Goal: Task Accomplishment & Management: Manage account settings

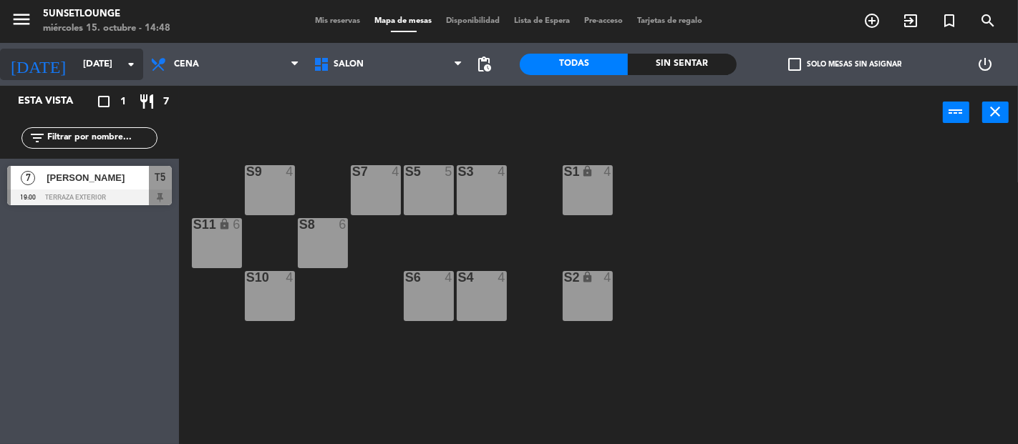
click at [104, 64] on input "[DATE]" at bounding box center [138, 65] width 125 height 26
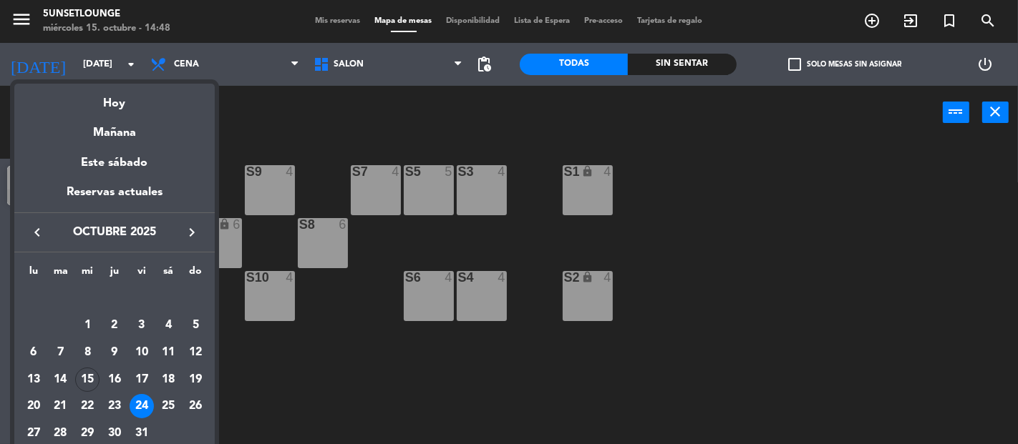
click at [348, 120] on div at bounding box center [509, 222] width 1018 height 444
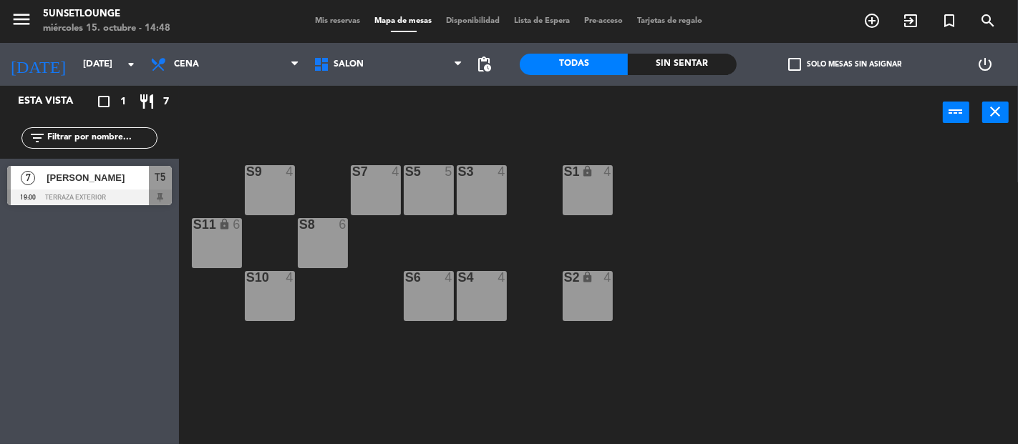
click at [995, 114] on icon "close" at bounding box center [995, 111] width 17 height 17
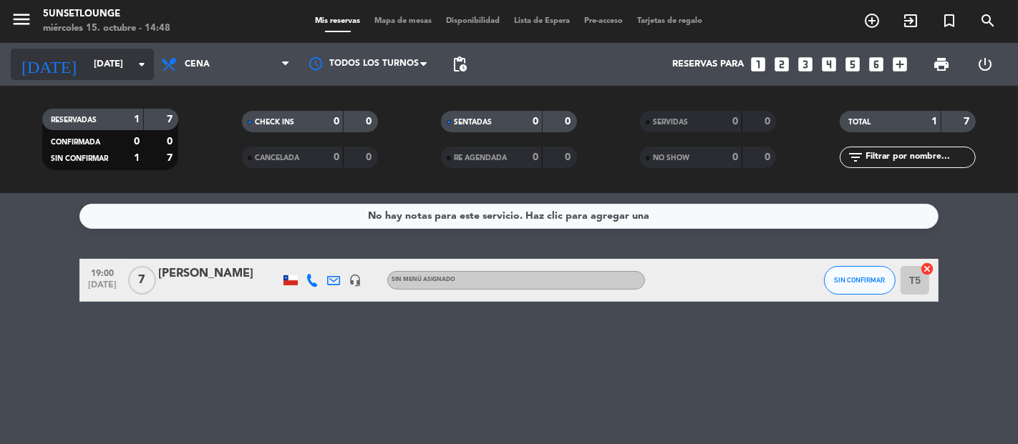
click at [118, 68] on input "[DATE]" at bounding box center [149, 65] width 125 height 26
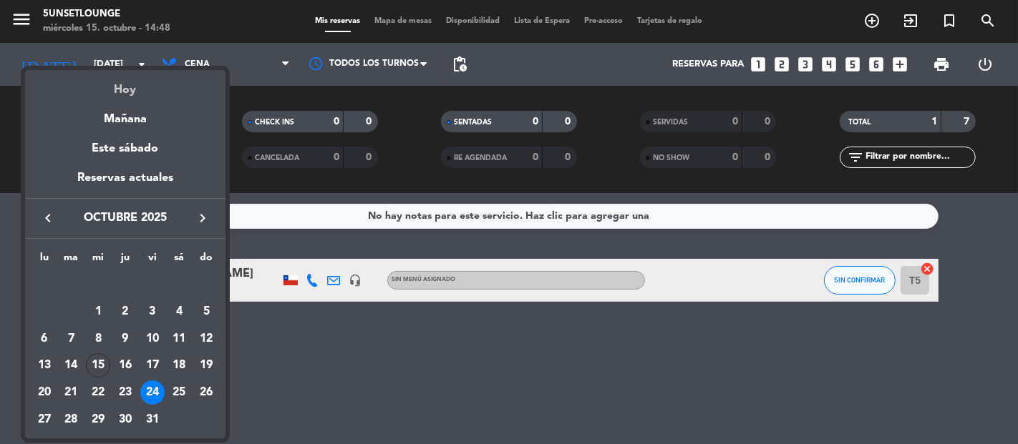
click at [126, 91] on div "Hoy" at bounding box center [125, 84] width 200 height 29
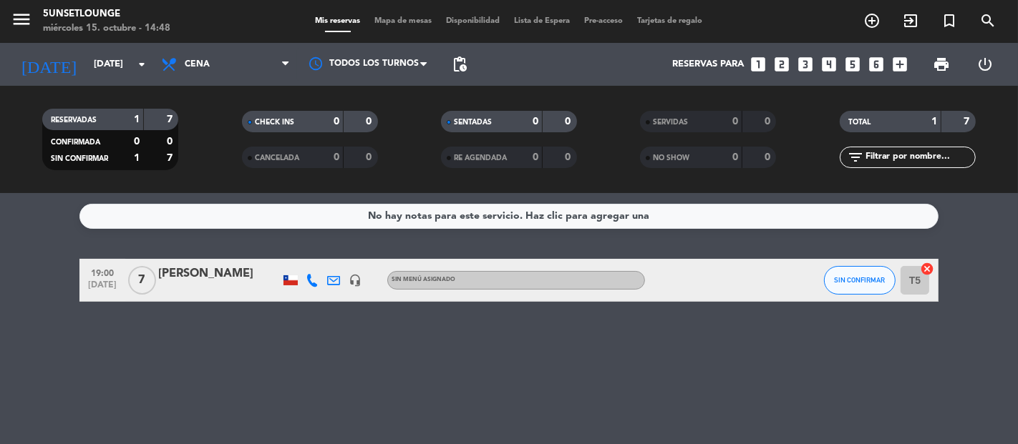
type input "[DATE]"
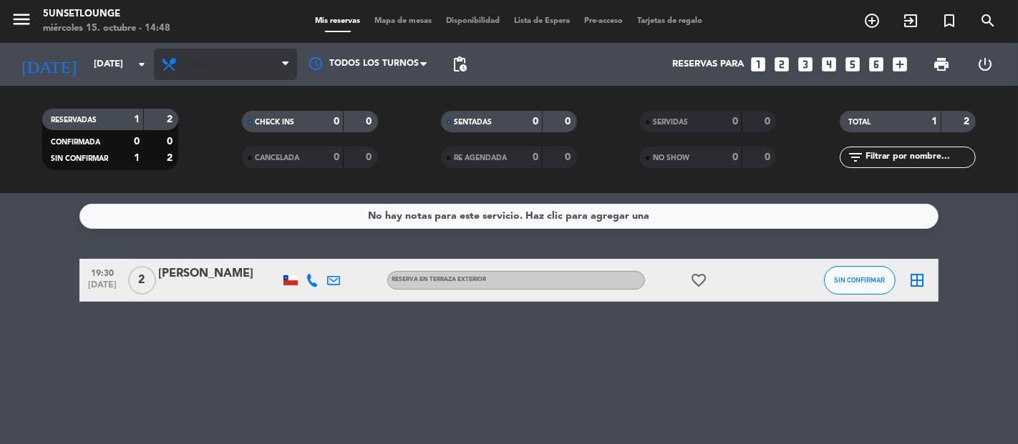
click at [247, 59] on span "Cena" at bounding box center [225, 64] width 143 height 31
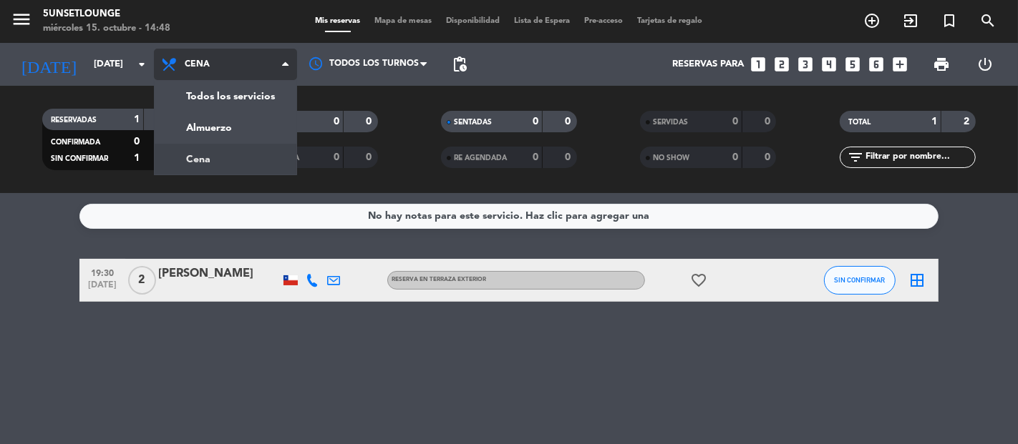
click at [247, 156] on div "menu 5unsetlounge [DATE] 15. octubre - 14:48 Mis reservas Mapa de mesas Disponi…" at bounding box center [509, 96] width 1018 height 193
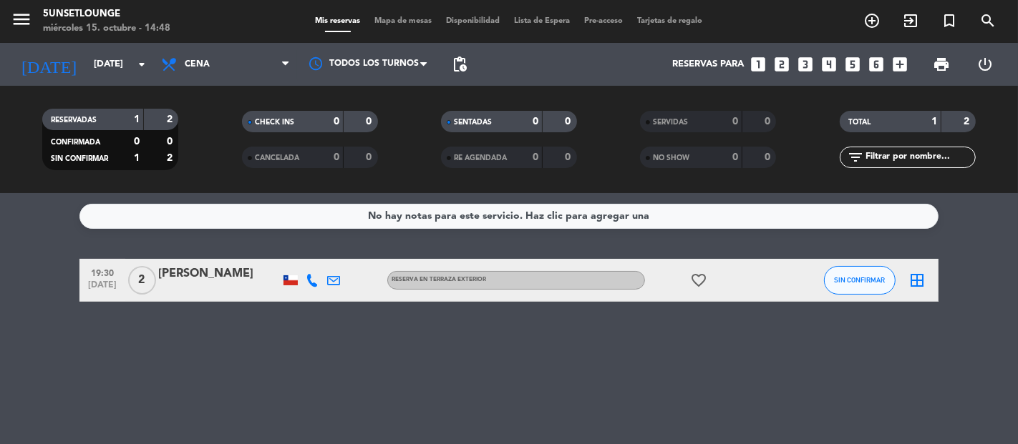
click at [917, 287] on icon "border_all" at bounding box center [916, 280] width 17 height 17
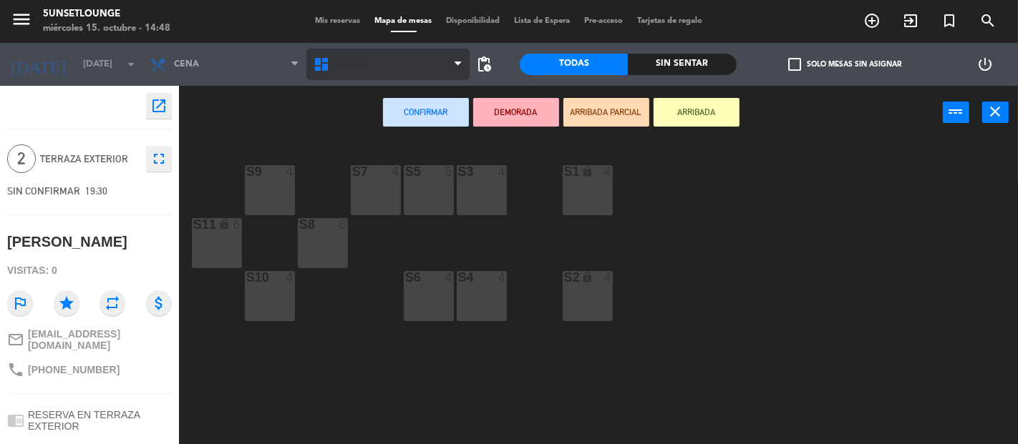
click at [416, 64] on span "Salón" at bounding box center [387, 64] width 163 height 31
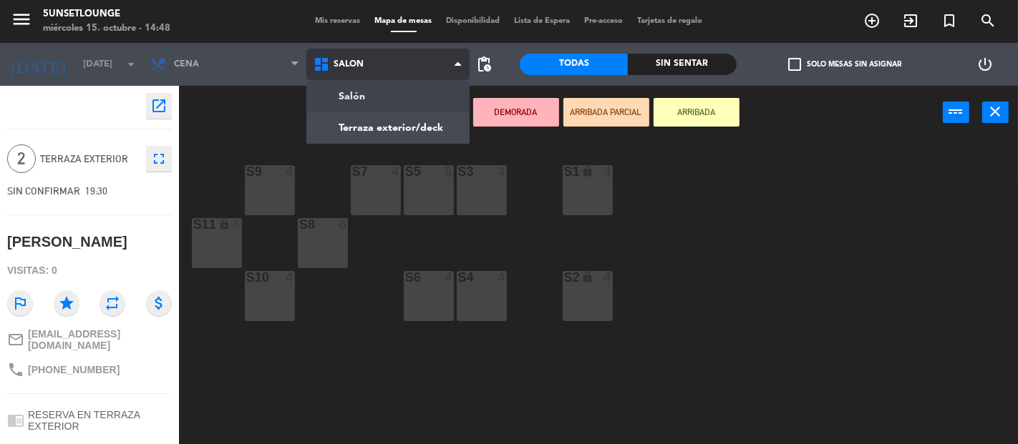
click at [429, 127] on ng-component "menu 5unsetlounge [DATE] 15. octubre - 14:48 Mis reservas Mapa de mesas Disponi…" at bounding box center [509, 222] width 1018 height 444
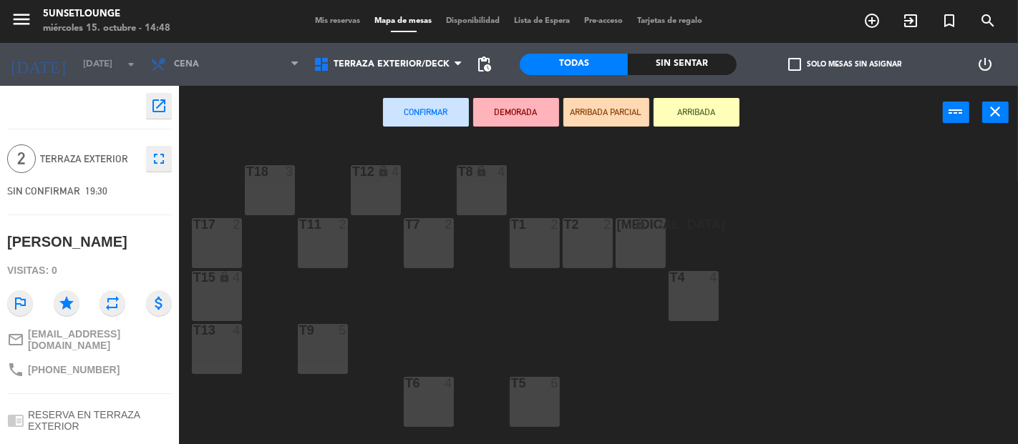
click at [527, 254] on div "T1 2" at bounding box center [535, 243] width 50 height 50
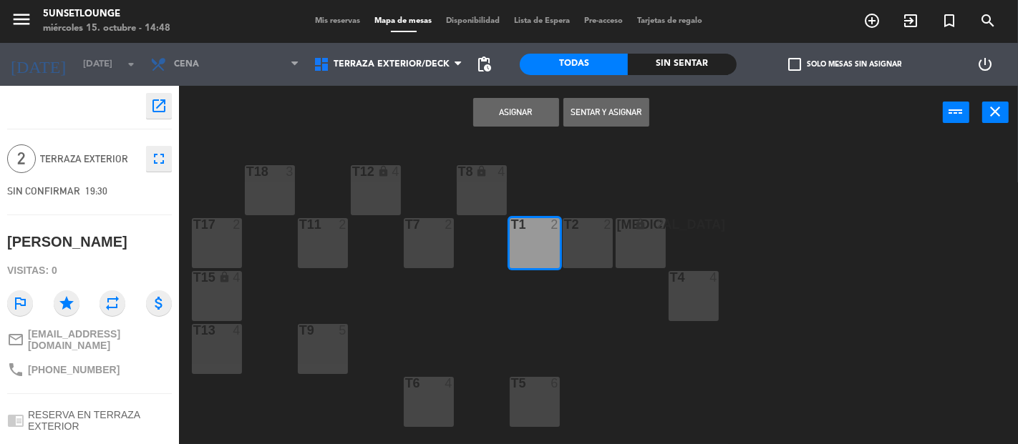
click at [530, 117] on button "Asignar" at bounding box center [516, 112] width 86 height 29
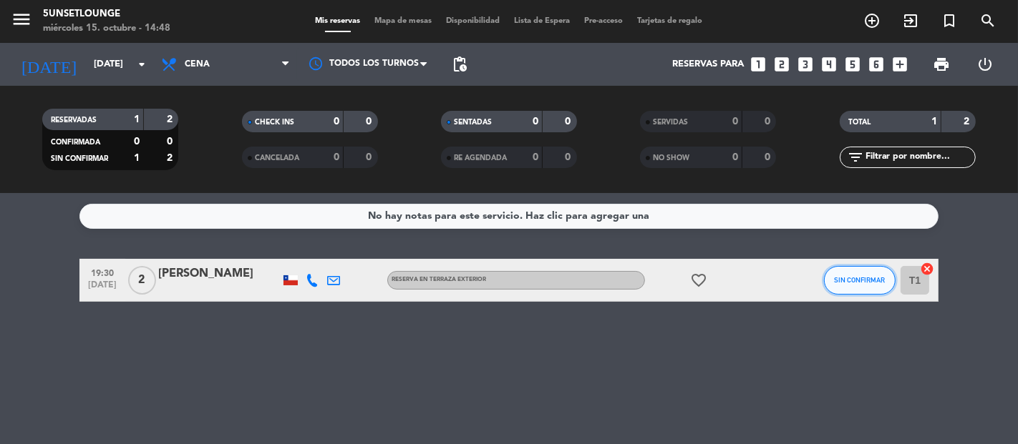
click at [847, 283] on span "SIN CONFIRMAR" at bounding box center [859, 280] width 51 height 8
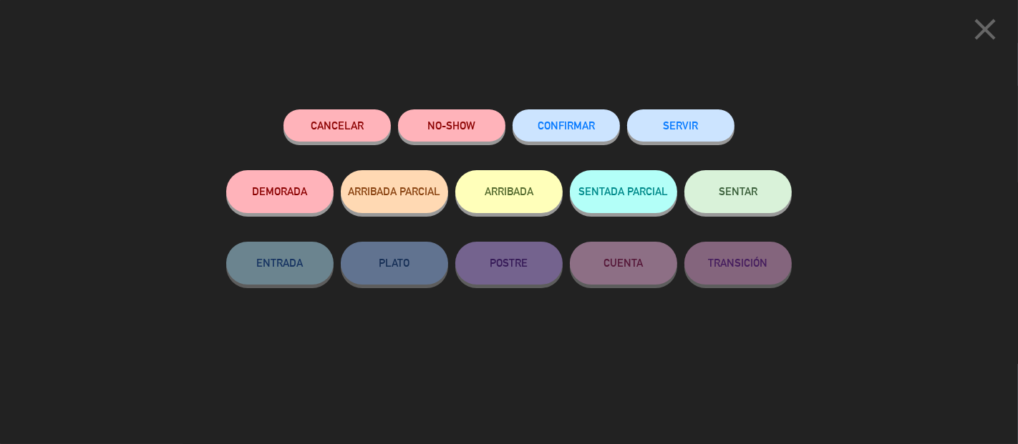
click at [569, 137] on button "CONFIRMAR" at bounding box center [565, 125] width 107 height 32
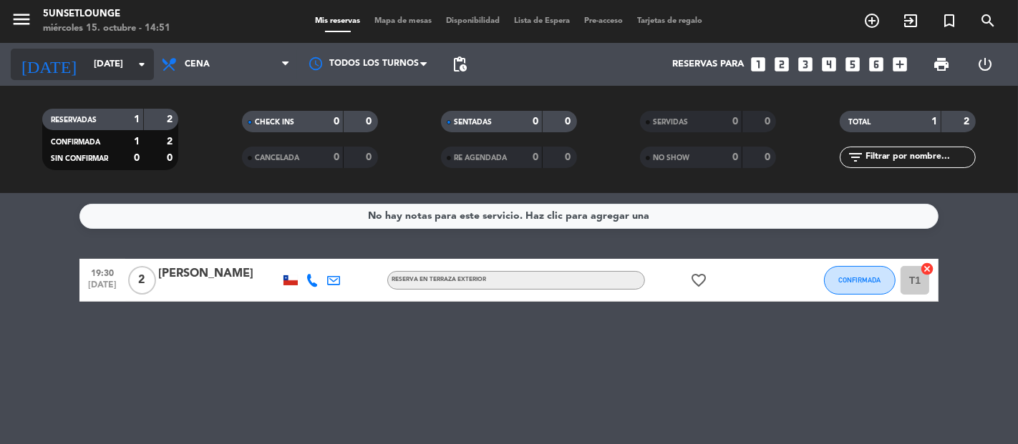
click at [109, 64] on input "[DATE]" at bounding box center [149, 65] width 125 height 26
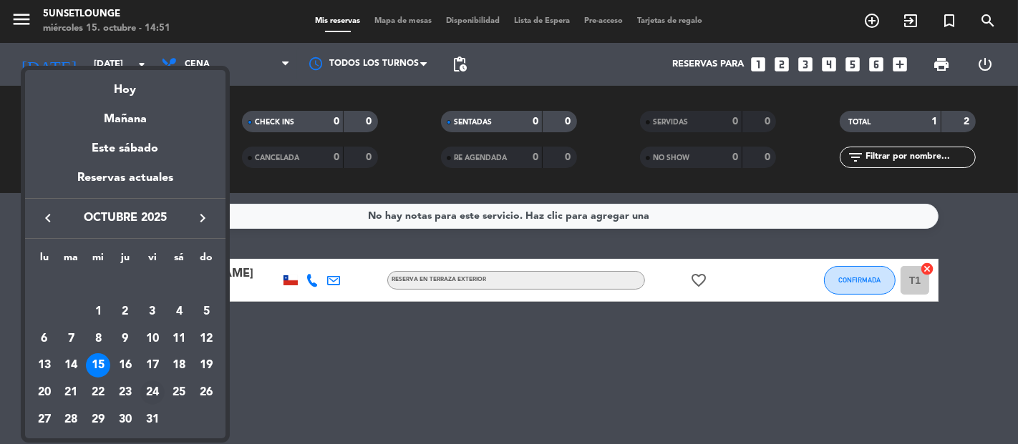
click at [153, 391] on div "24" at bounding box center [152, 393] width 24 height 24
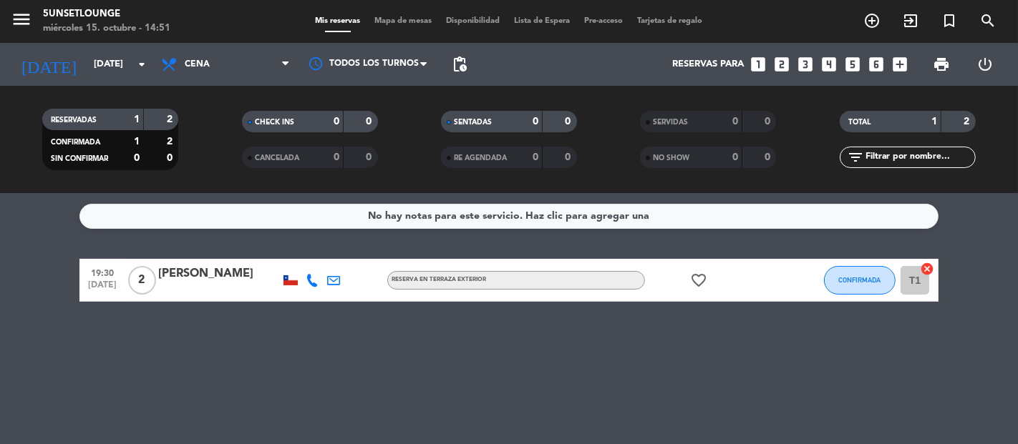
type input "[DATE]"
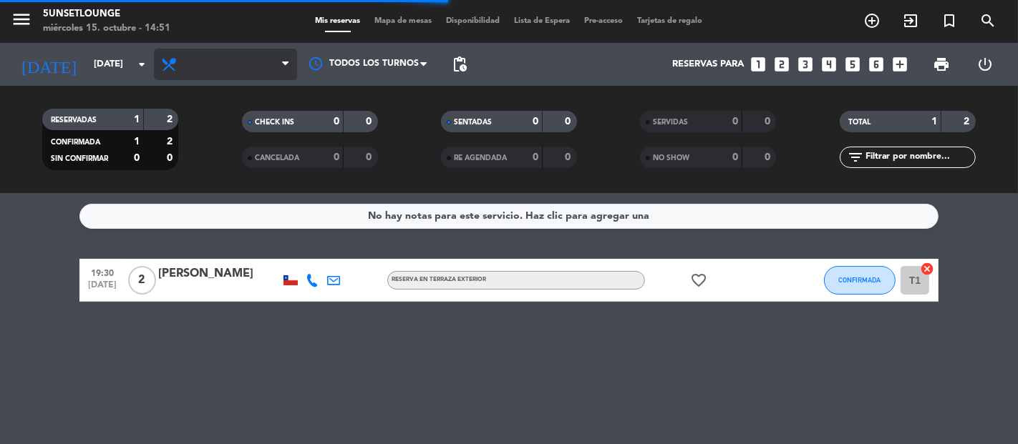
click at [258, 67] on span "Cena" at bounding box center [225, 64] width 143 height 31
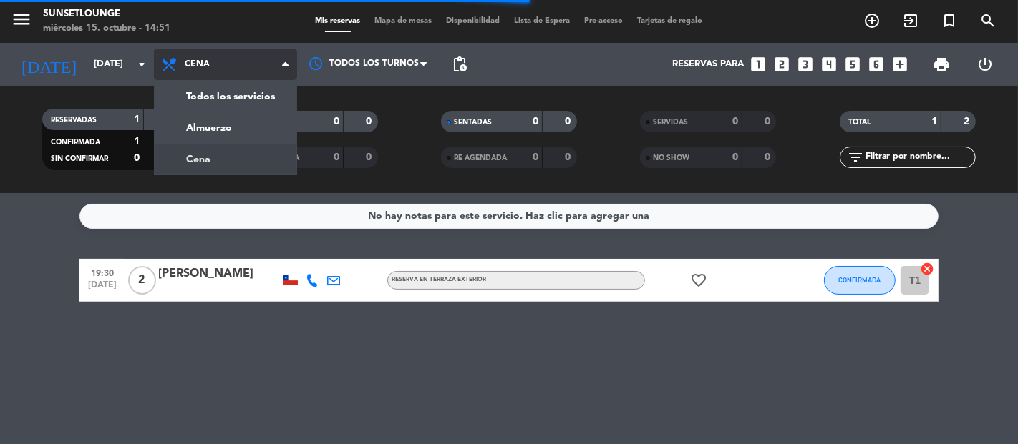
click at [265, 132] on div "menu 5unsetlounge [DATE] 15. octubre - 14:51 Mis reservas Mapa de mesas Disponi…" at bounding box center [509, 96] width 1018 height 193
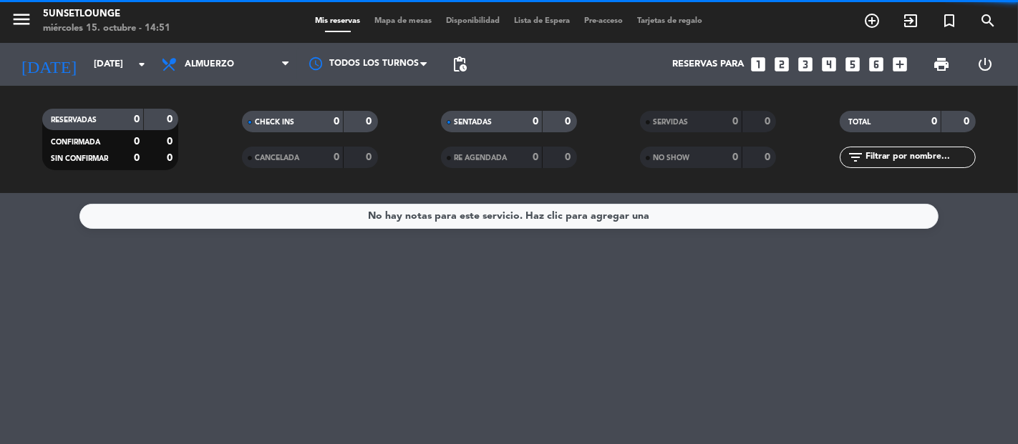
click at [223, 273] on div "No hay notas para este servicio. Haz clic para agregar una" at bounding box center [509, 318] width 1018 height 251
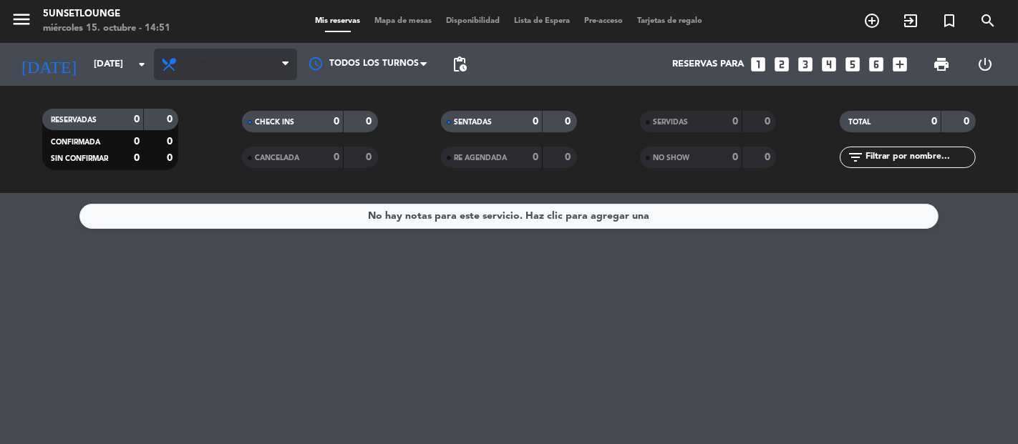
click at [285, 67] on icon at bounding box center [285, 64] width 6 height 11
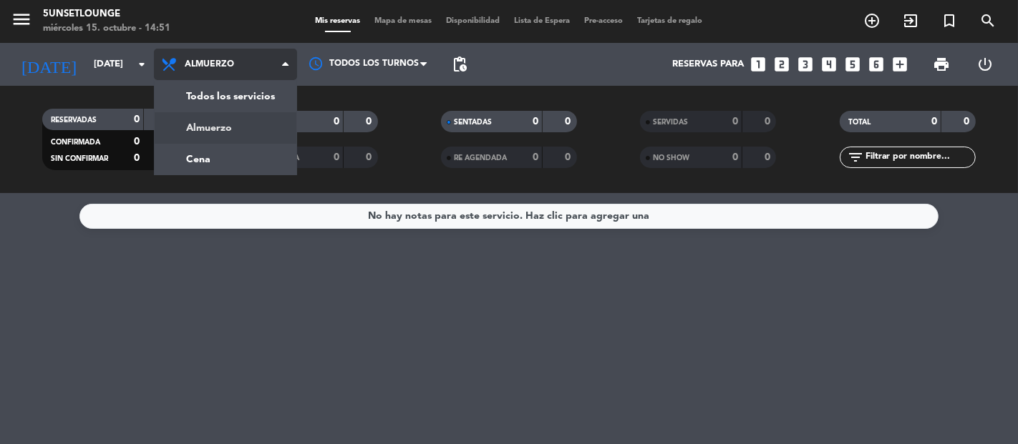
click at [245, 162] on div "menu 5unsetlounge [DATE] 15. octubre - 14:51 Mis reservas Mapa de mesas Disponi…" at bounding box center [509, 96] width 1018 height 193
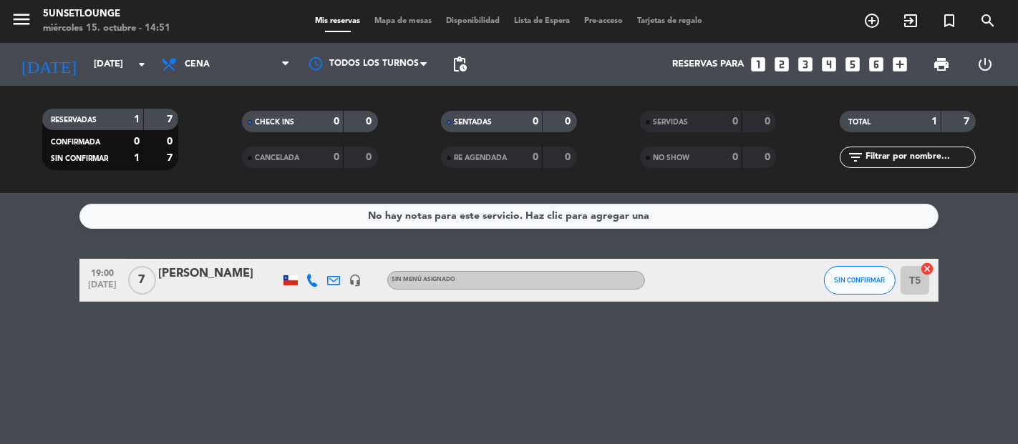
click at [214, 278] on div "[PERSON_NAME]" at bounding box center [219, 274] width 122 height 19
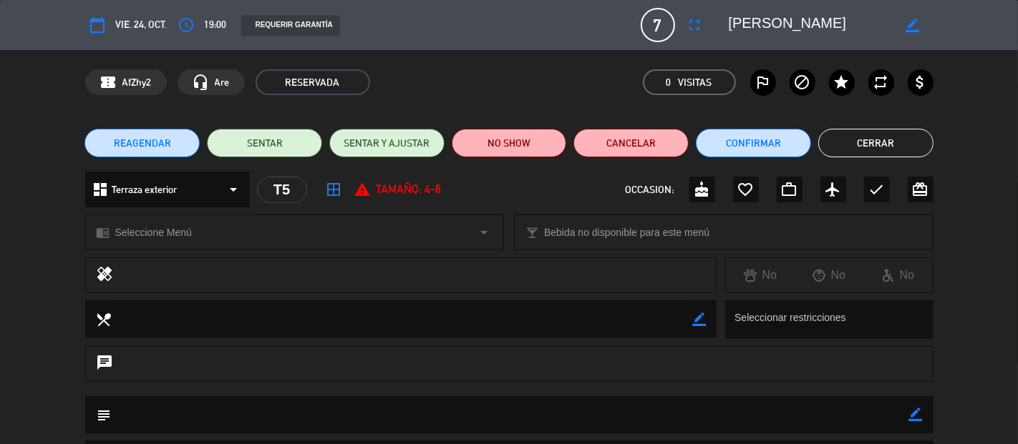
click at [175, 145] on button "REAGENDAR" at bounding box center [141, 143] width 115 height 29
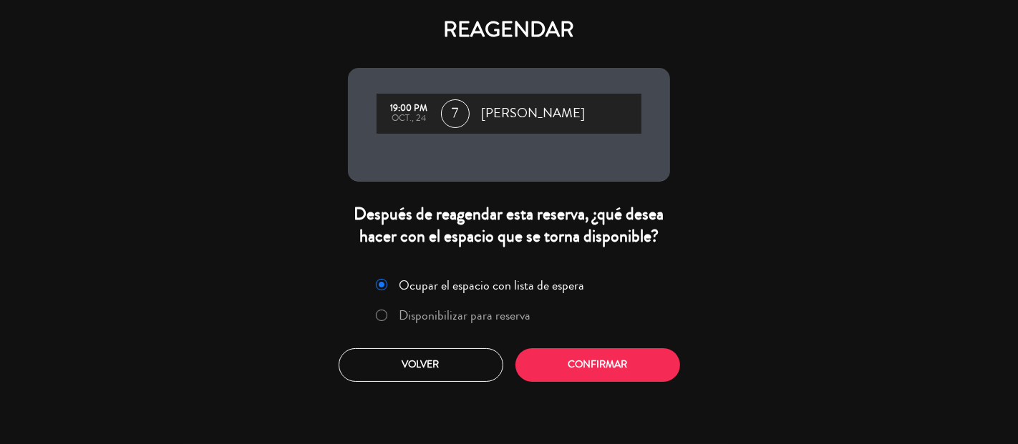
click at [401, 381] on button "Volver" at bounding box center [420, 365] width 165 height 34
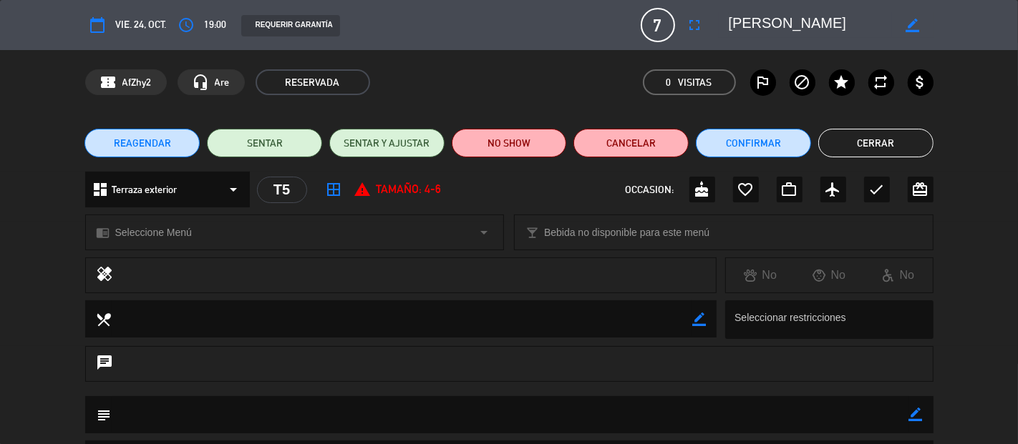
click at [158, 28] on span "vie. 24, oct." at bounding box center [141, 24] width 51 height 16
click at [194, 27] on icon "access_time" at bounding box center [186, 24] width 17 height 17
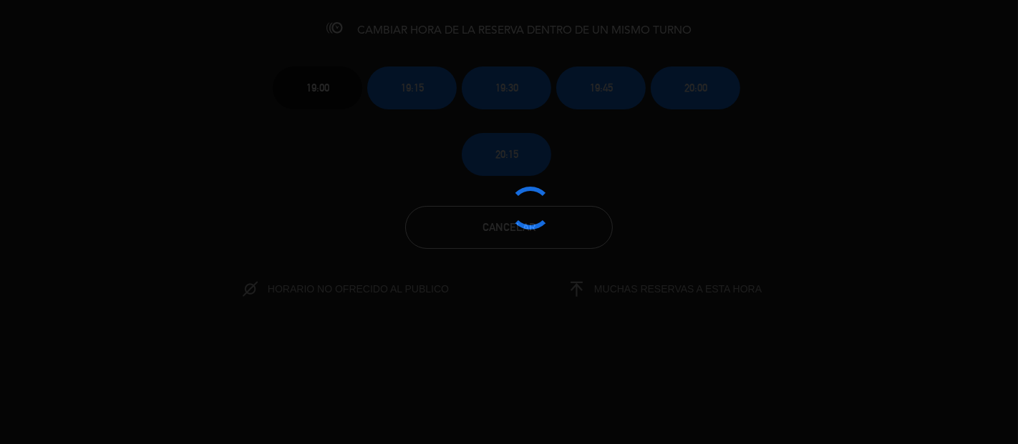
type input "[DATE]"
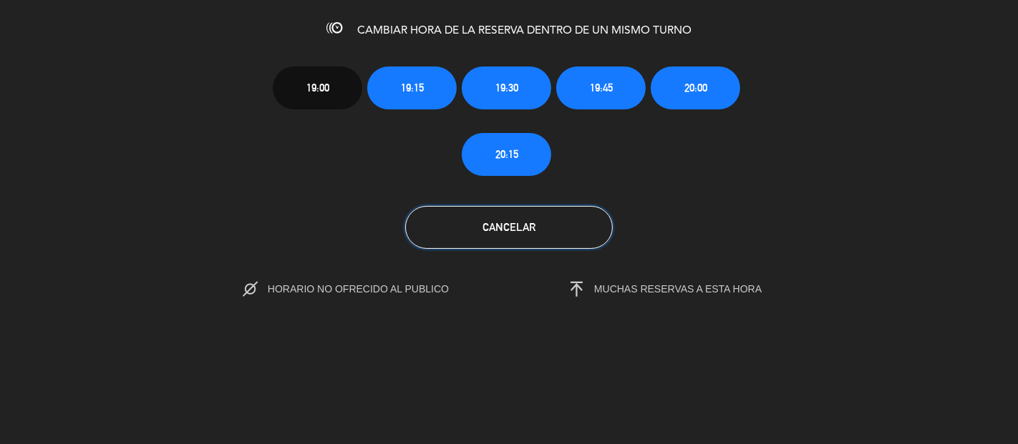
click at [458, 236] on button "Cancelar" at bounding box center [509, 227] width 208 height 43
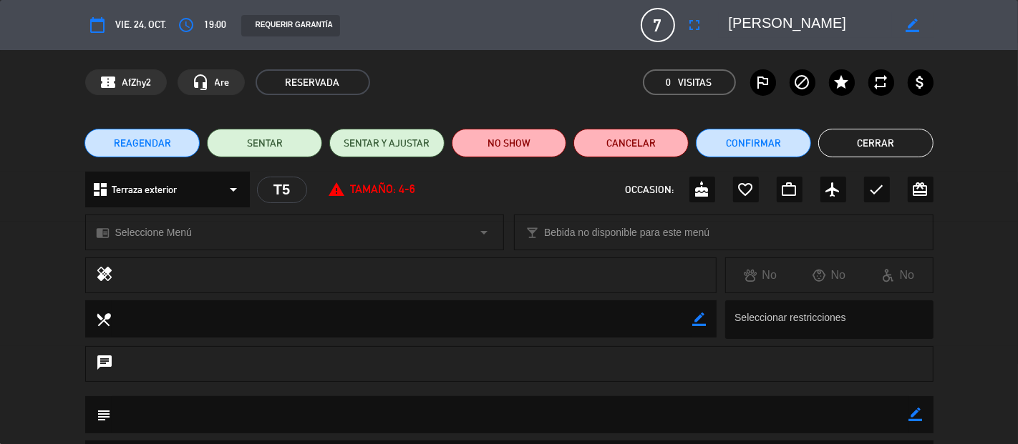
click at [99, 18] on icon "calendar_today" at bounding box center [97, 24] width 17 height 17
click at [100, 28] on icon "calendar_today" at bounding box center [97, 24] width 17 height 17
click at [101, 24] on icon "calendar_today" at bounding box center [97, 24] width 17 height 17
click at [99, 29] on icon "calendar_today" at bounding box center [97, 24] width 17 height 17
click at [144, 28] on span "vie. 24, oct." at bounding box center [141, 24] width 51 height 16
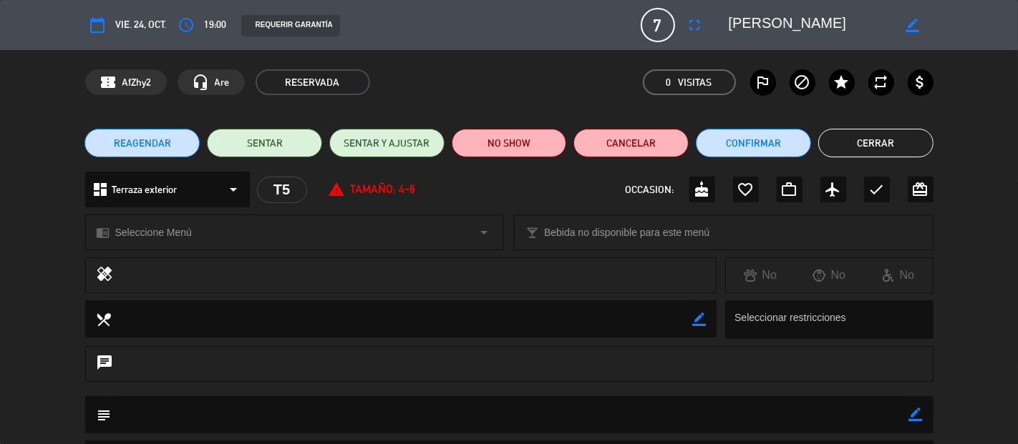
click at [100, 24] on icon "calendar_today" at bounding box center [97, 24] width 17 height 17
click at [104, 26] on icon "calendar_today" at bounding box center [97, 24] width 17 height 17
click at [99, 29] on icon "calendar_today" at bounding box center [97, 24] width 17 height 17
click at [97, 37] on button "calendar_today" at bounding box center [98, 25] width 26 height 26
click at [99, 29] on icon "calendar_today" at bounding box center [97, 24] width 17 height 17
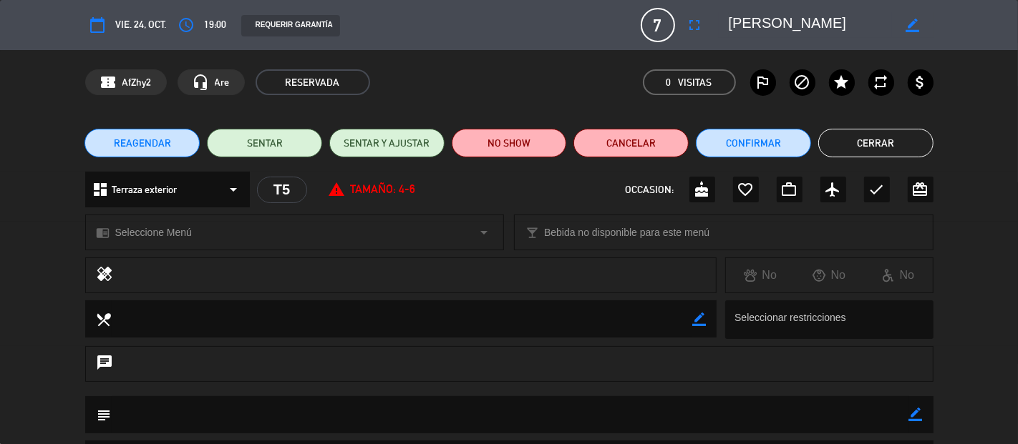
click at [137, 31] on span "vie. 24, oct." at bounding box center [141, 24] width 51 height 16
click at [145, 47] on div "calendar_today vie. 24, oct. access_time 19:00 REQUERIR GARANTÍA 7 [PERSON_NAME…" at bounding box center [509, 25] width 1018 height 50
click at [129, 39] on div "calendar_today vie. 24, oct. access_time 19:00 REQUERIR GARANTÍA 7 [PERSON_NAME…" at bounding box center [509, 25] width 848 height 34
click at [94, 36] on button "calendar_today" at bounding box center [98, 25] width 26 height 26
click at [125, 48] on div "calendar_today vie. 24, oct. access_time 19:00 REQUERIR GARANTÍA 7 [PERSON_NAME…" at bounding box center [509, 25] width 1018 height 50
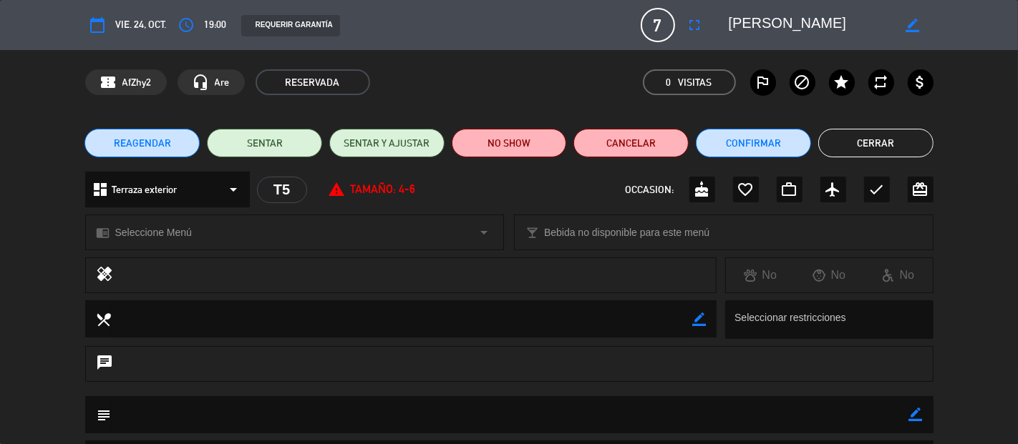
click at [697, 24] on icon "fullscreen" at bounding box center [694, 24] width 17 height 17
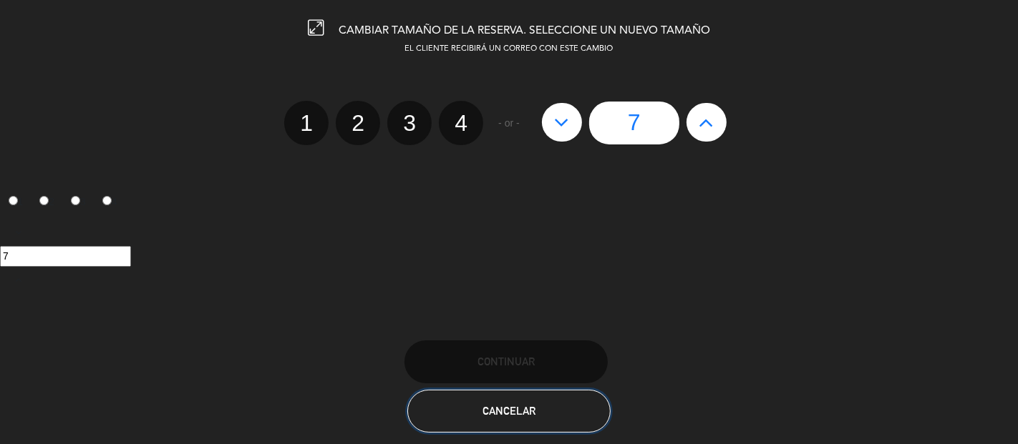
click at [523, 415] on button "Cancelar" at bounding box center [508, 411] width 203 height 43
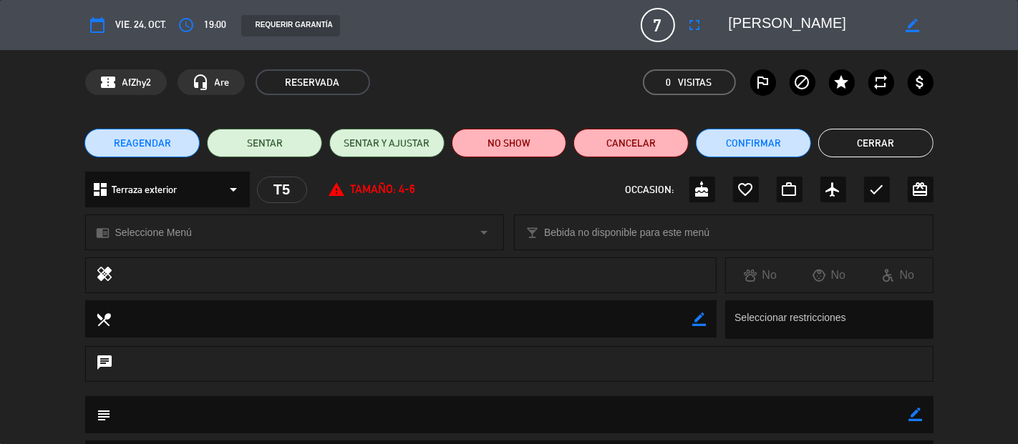
click at [915, 24] on icon "border_color" at bounding box center [912, 26] width 14 height 14
click at [95, 31] on icon "calendar_today" at bounding box center [97, 24] width 17 height 17
click at [103, 30] on icon "calendar_today" at bounding box center [97, 24] width 17 height 17
click at [134, 32] on span "vie. 24, oct." at bounding box center [141, 24] width 51 height 16
click at [97, 28] on icon "calendar_today" at bounding box center [97, 24] width 17 height 17
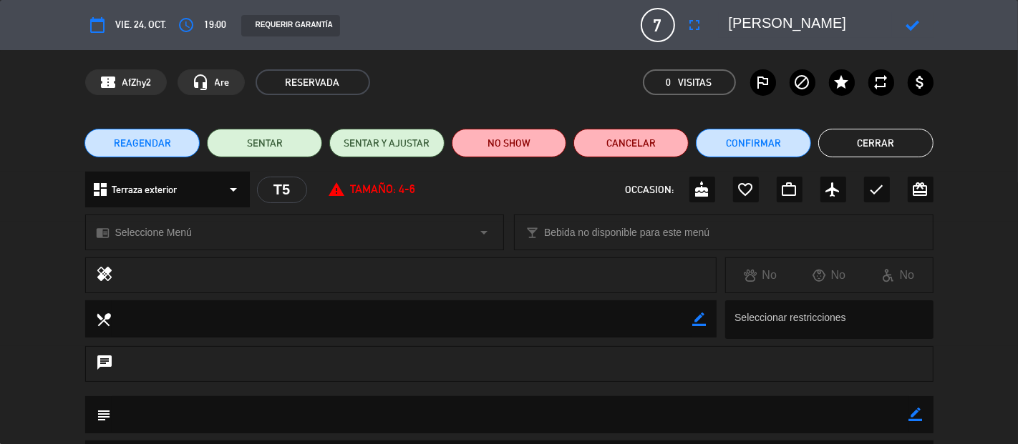
click at [109, 29] on button "calendar_today" at bounding box center [98, 25] width 26 height 26
click at [887, 147] on button "Cerrar" at bounding box center [875, 143] width 115 height 29
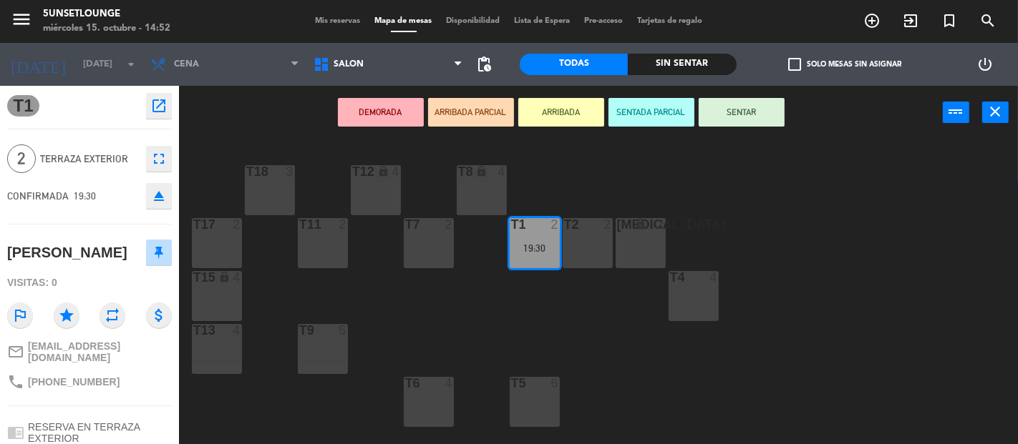
click at [1001, 118] on icon "close" at bounding box center [995, 111] width 17 height 17
